Goal: Check status: Check status

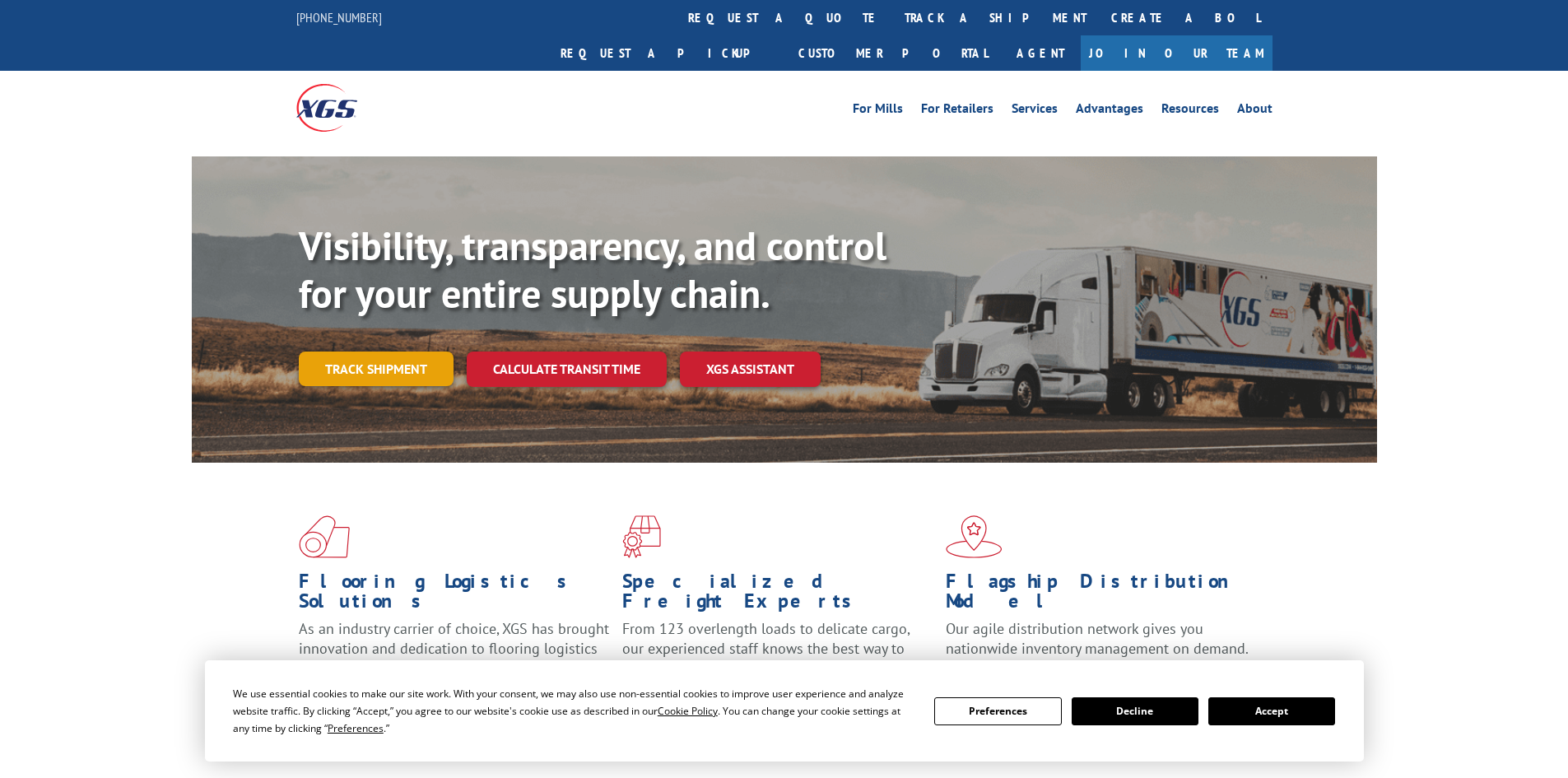
click at [346, 352] on link "Track shipment" at bounding box center [376, 369] width 155 height 35
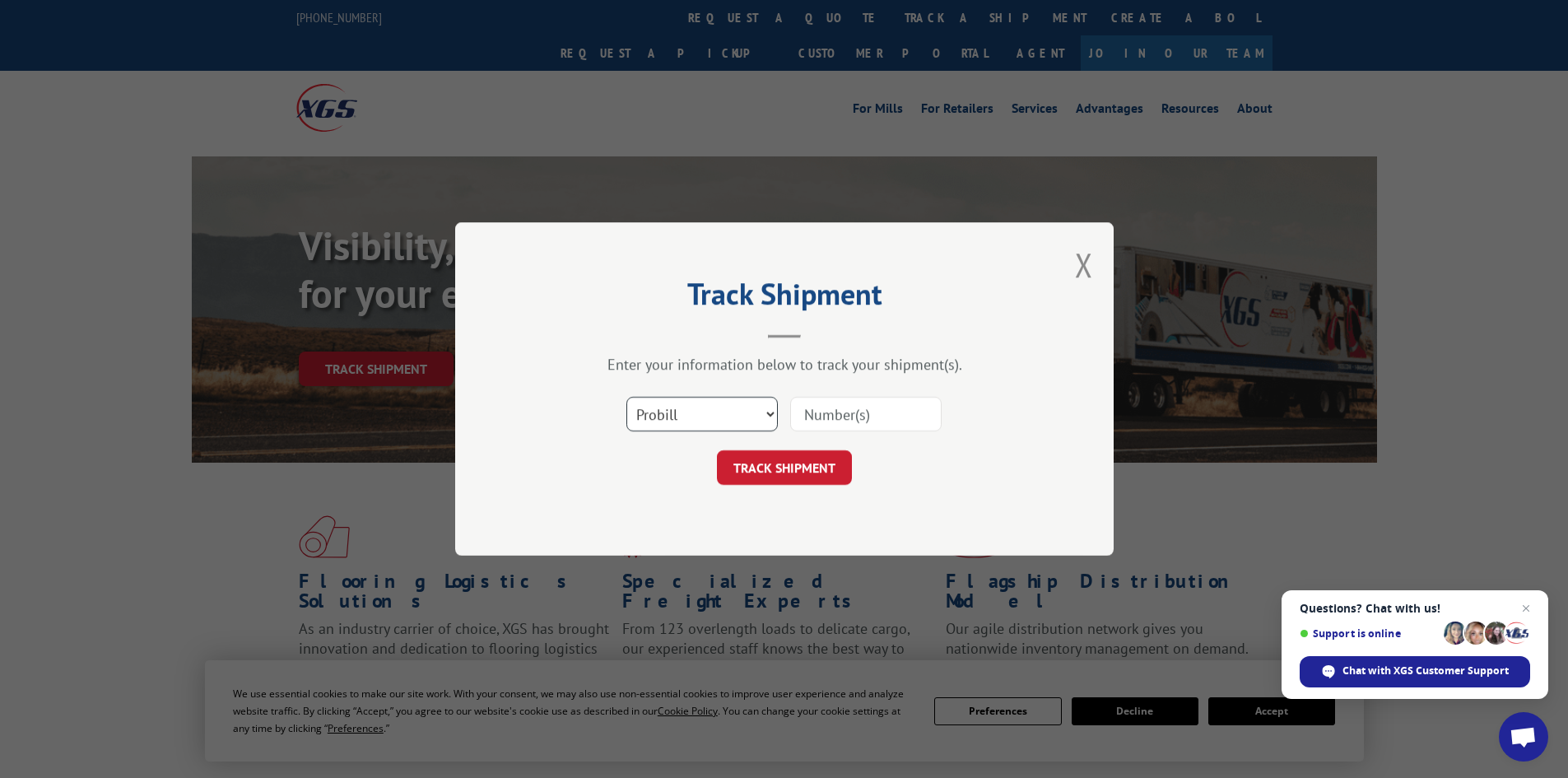
click at [769, 412] on select "Select category... Probill BOL PO" at bounding box center [701, 414] width 151 height 35
click at [626, 397] on select "Select category... Probill BOL PO" at bounding box center [701, 414] width 151 height 35
click at [813, 415] on input at bounding box center [865, 414] width 151 height 35
paste input "17501764BOL"
type input "17501764BOL"
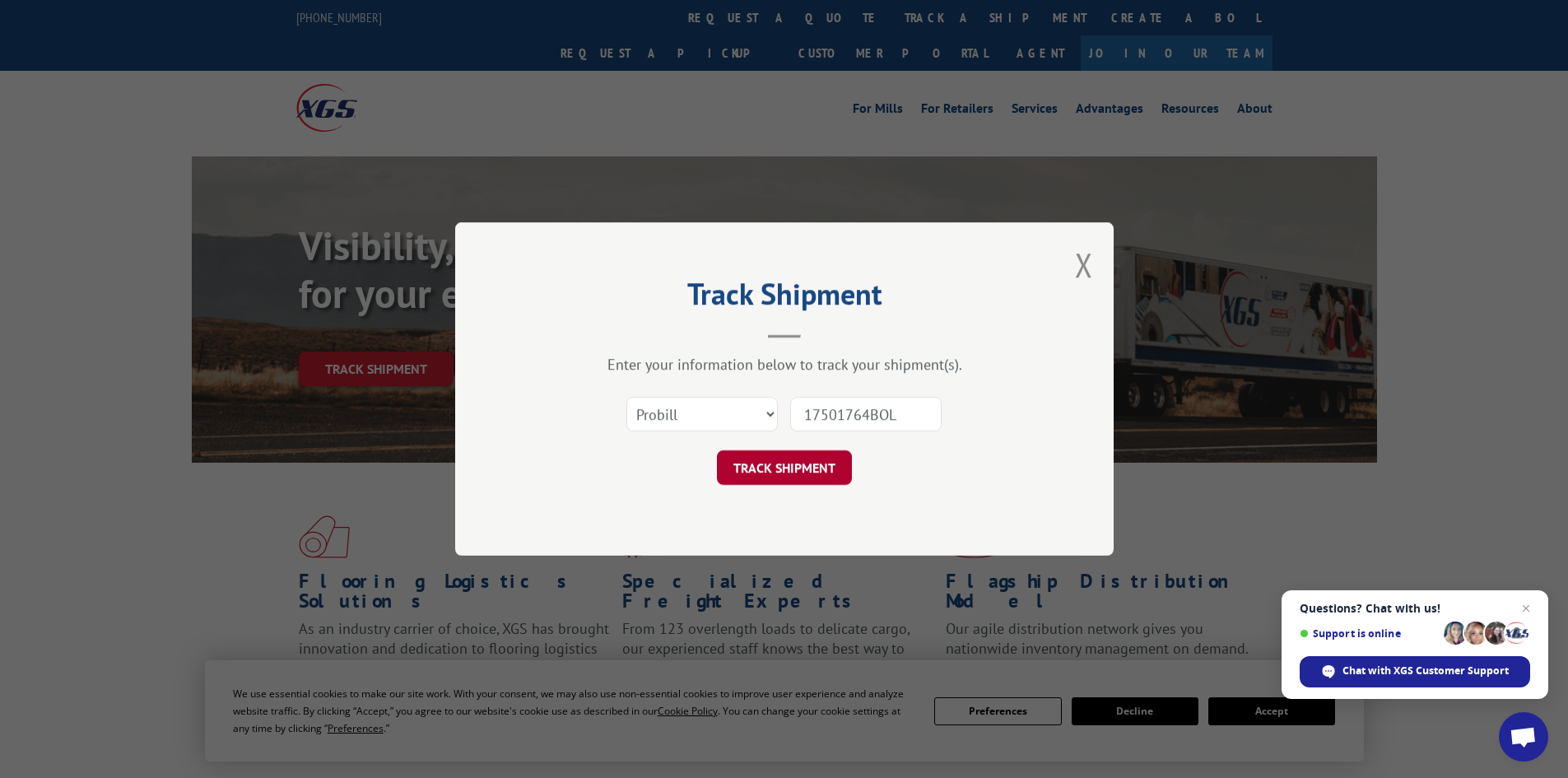
click at [805, 468] on button "TRACK SHIPMENT" at bounding box center [784, 467] width 135 height 35
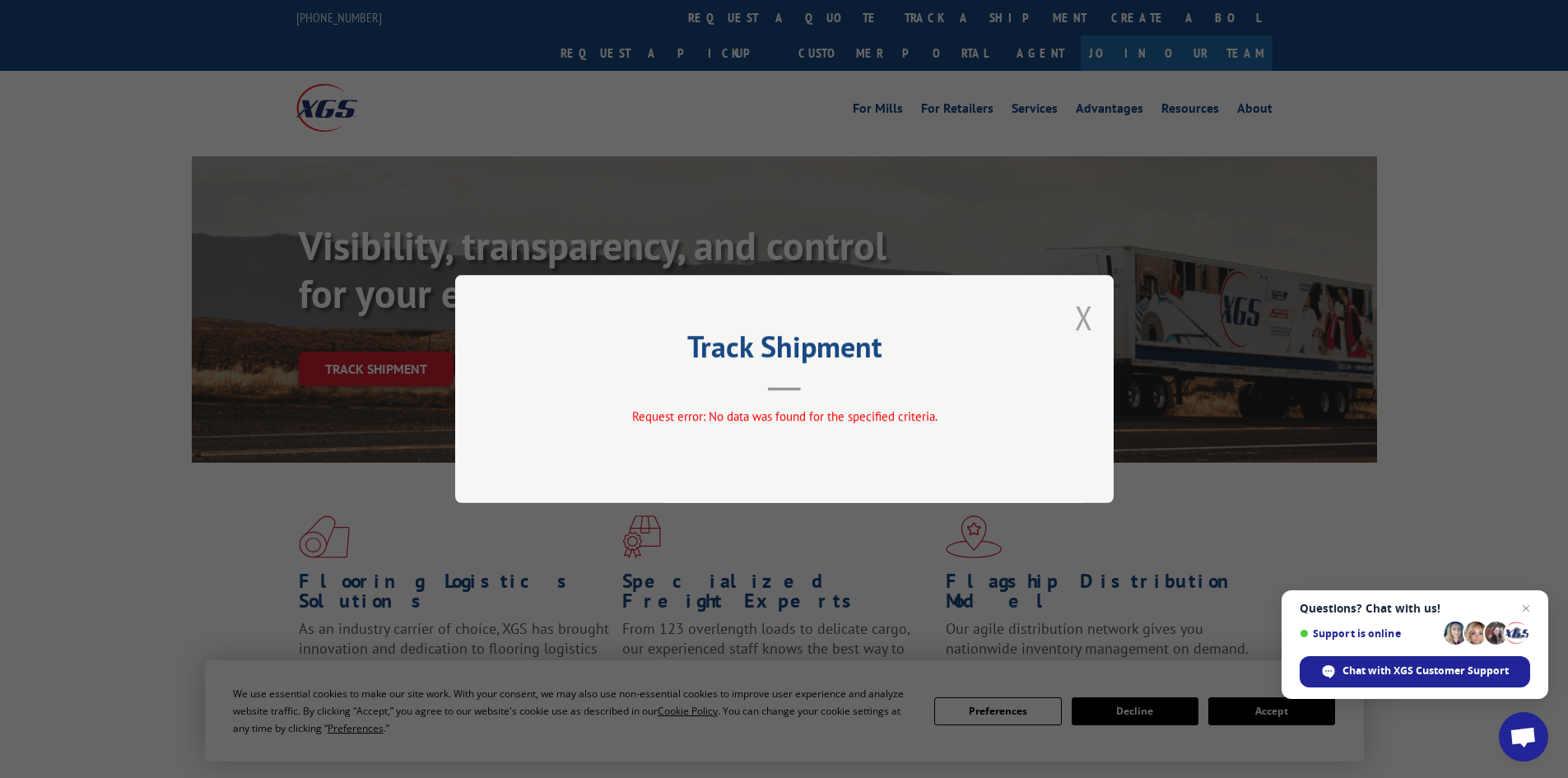
click at [1081, 318] on button "Close modal" at bounding box center [1084, 318] width 18 height 44
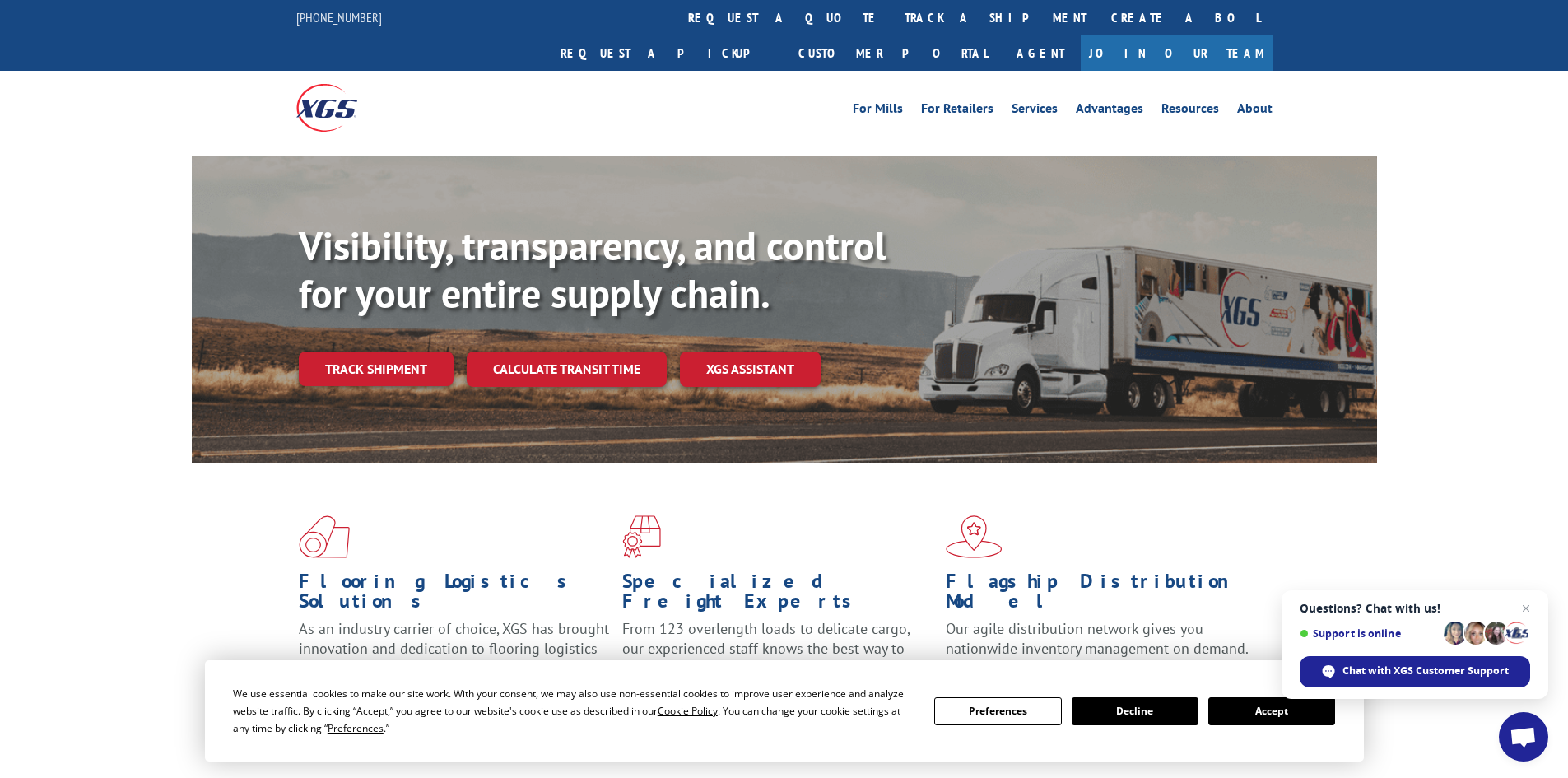
click at [354, 352] on link "Track shipment" at bounding box center [376, 369] width 155 height 35
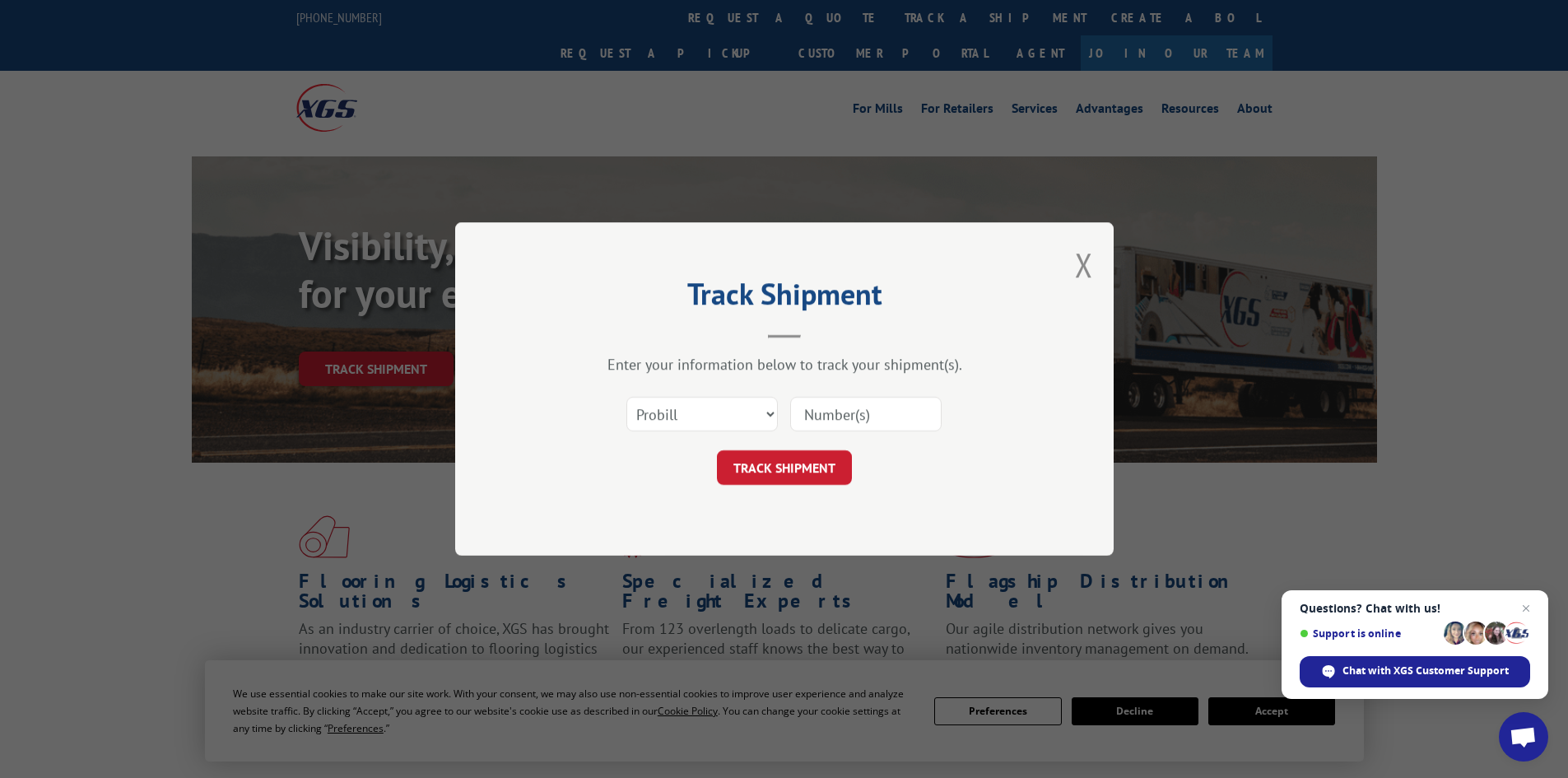
click at [845, 412] on input at bounding box center [865, 414] width 151 height 35
paste input "17501764BOL"
type input "17501764"
click at [800, 467] on button "TRACK SHIPMENT" at bounding box center [784, 467] width 135 height 35
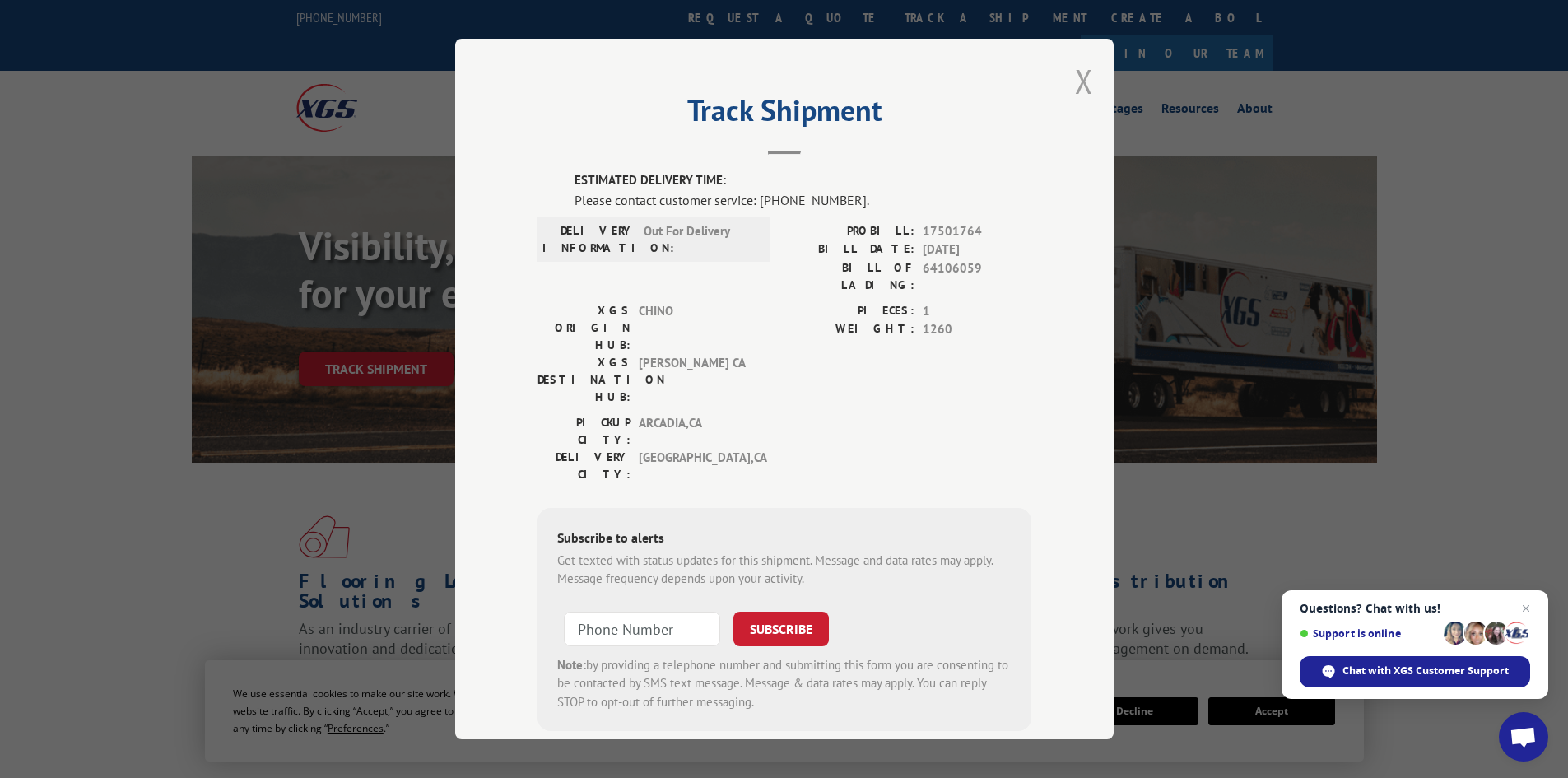
click at [1075, 75] on button "Close modal" at bounding box center [1084, 81] width 18 height 44
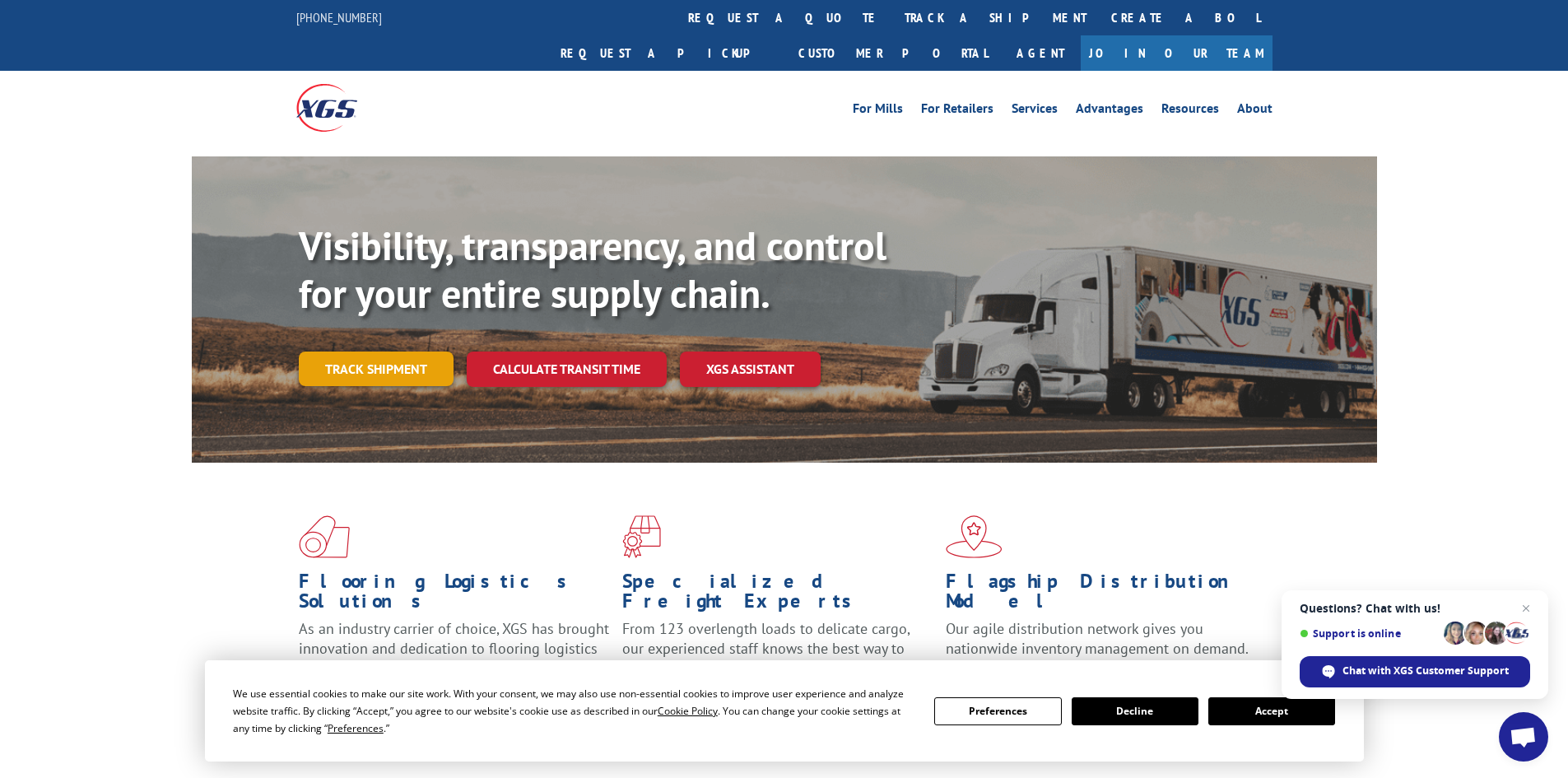
click at [377, 352] on link "Track shipment" at bounding box center [376, 369] width 155 height 35
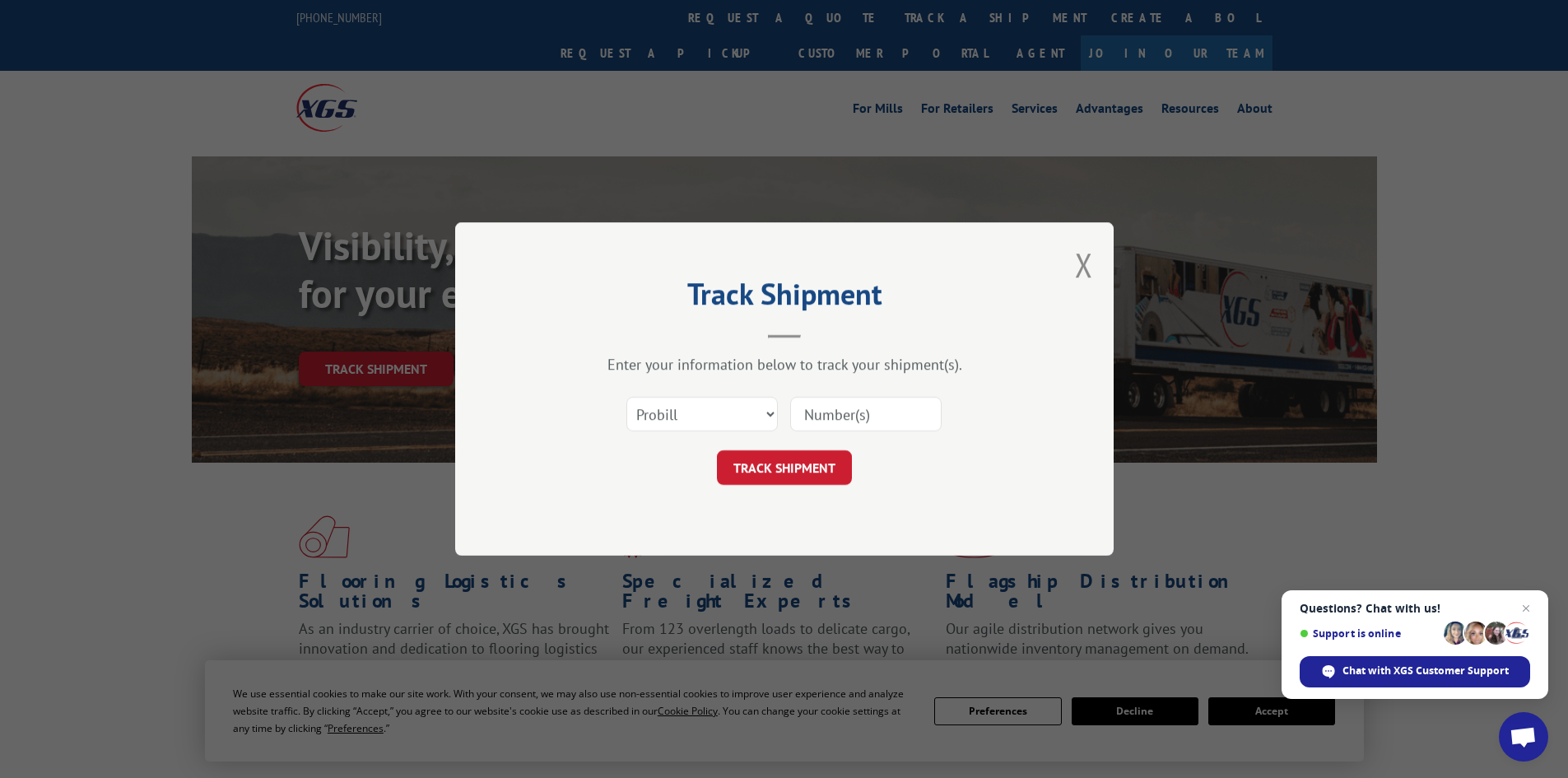
click at [842, 410] on input at bounding box center [865, 414] width 151 height 35
paste input "17009468"
type input "17009468"
click at [788, 465] on button "TRACK SHIPMENT" at bounding box center [784, 467] width 135 height 35
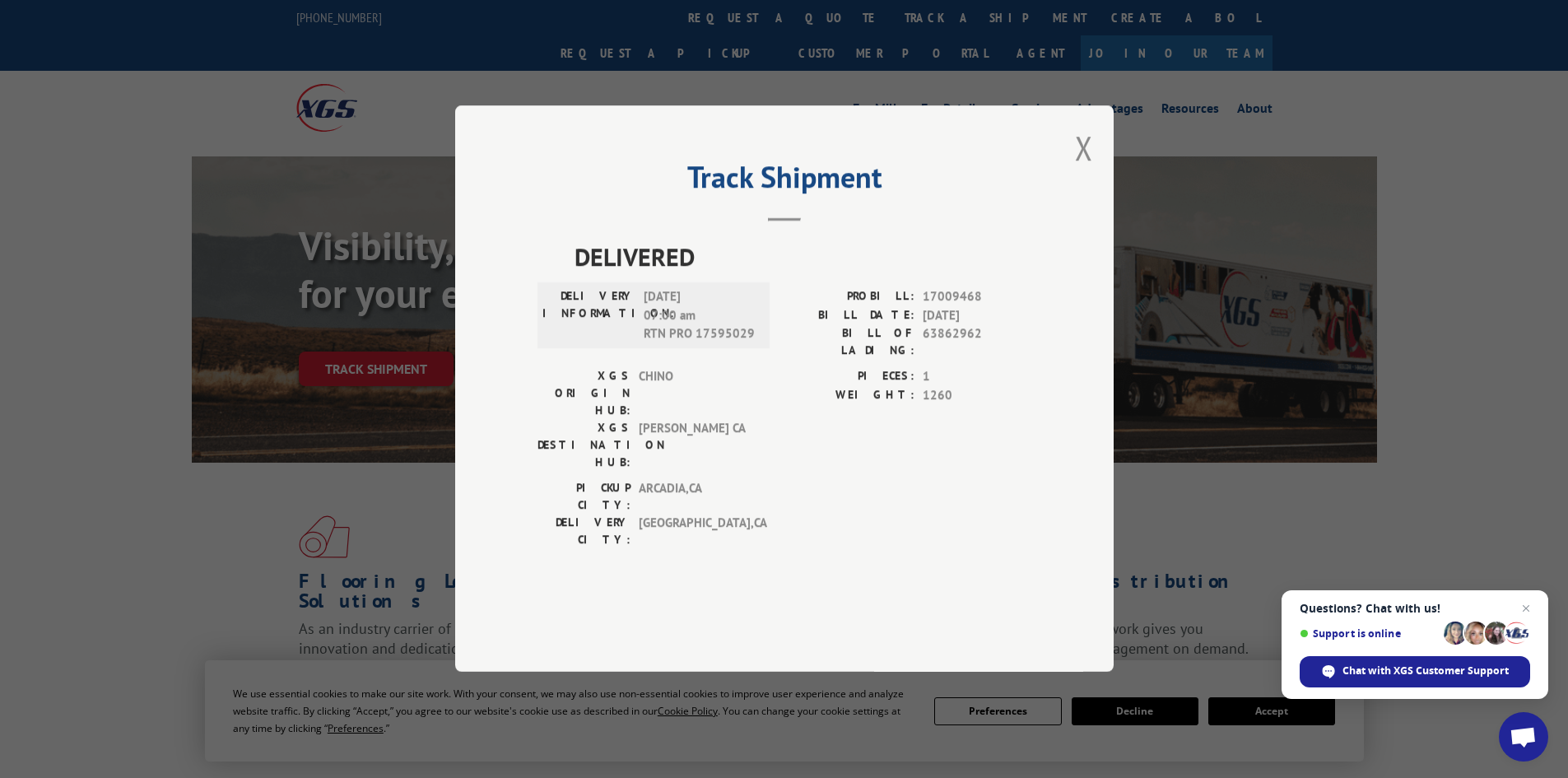
drag, startPoint x: 1078, startPoint y: 194, endPoint x: 1173, endPoint y: 211, distance: 96.9
click at [1086, 170] on button "Close modal" at bounding box center [1084, 148] width 18 height 44
